Goal: Information Seeking & Learning: Learn about a topic

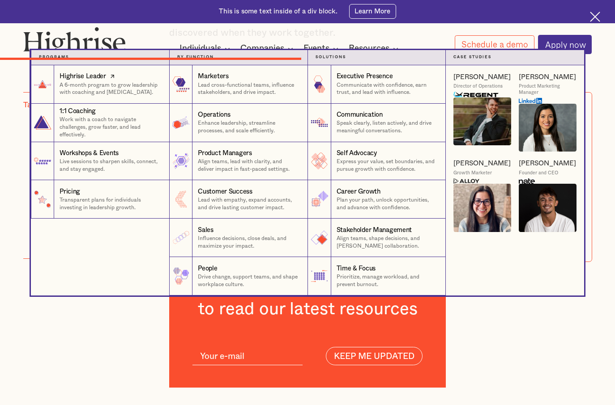
scroll to position [3461, 0]
click at [136, 100] on link "Highrise Leader A 6-month program to grow leadership with coaching and [MEDICAL…" at bounding box center [100, 84] width 138 height 38
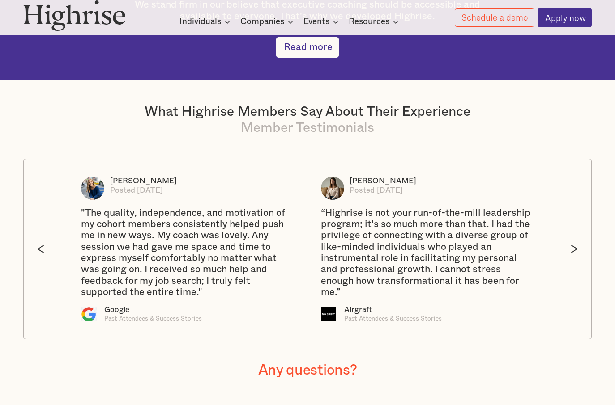
scroll to position [1377, 0]
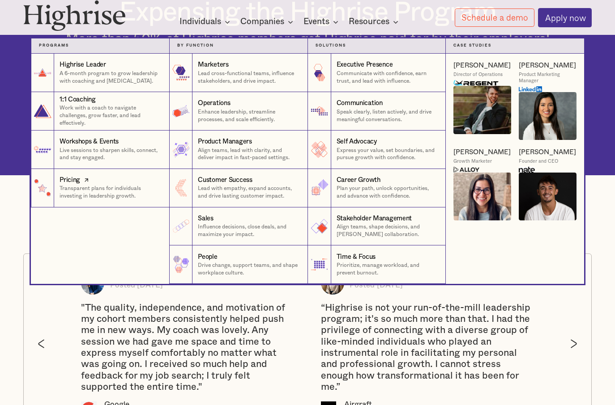
click at [132, 190] on p "Transparent plans for individuals investing in leadership growth." at bounding box center [111, 192] width 102 height 15
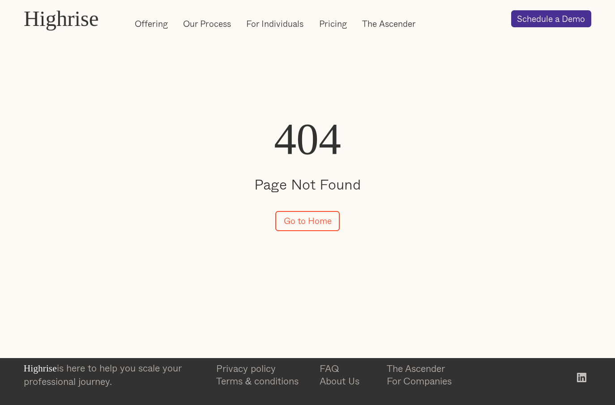
scroll to position [76, 0]
